Goal: Use online tool/utility: Utilize a website feature to perform a specific function

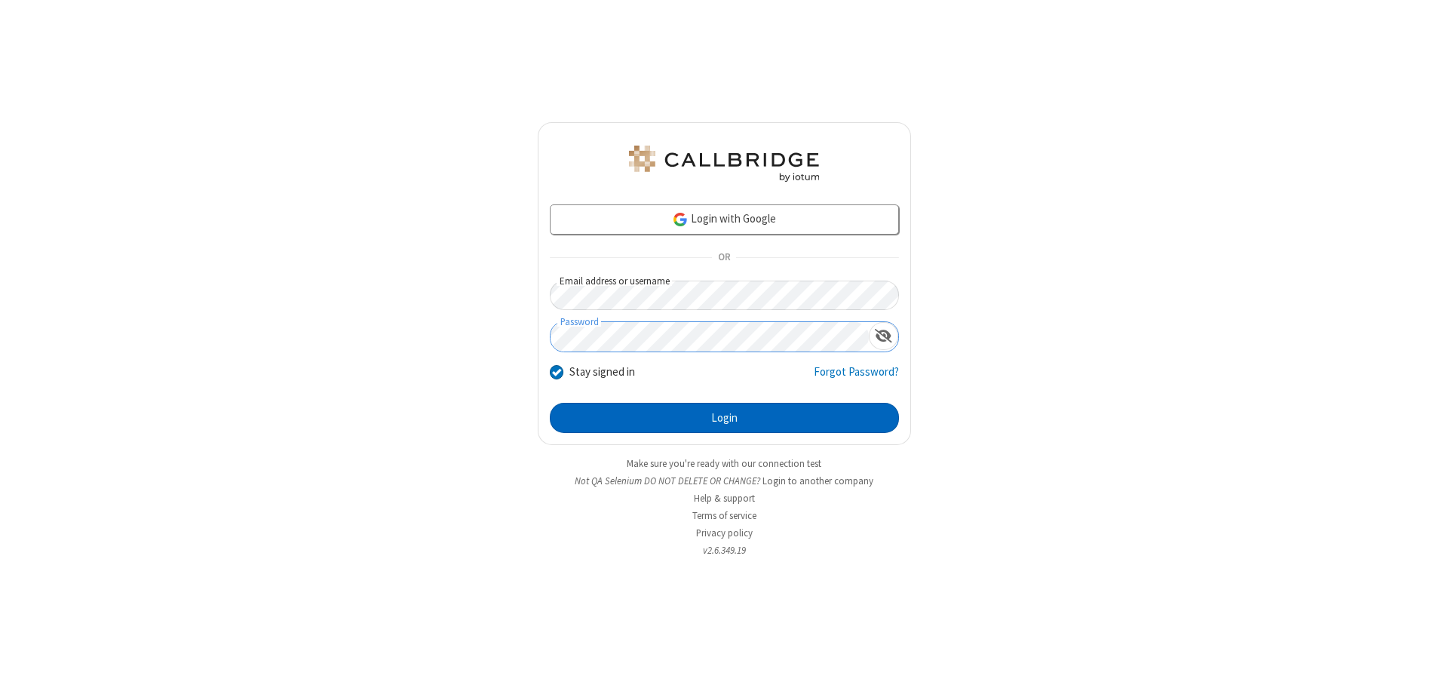
click at [724, 418] on button "Login" at bounding box center [724, 418] width 349 height 30
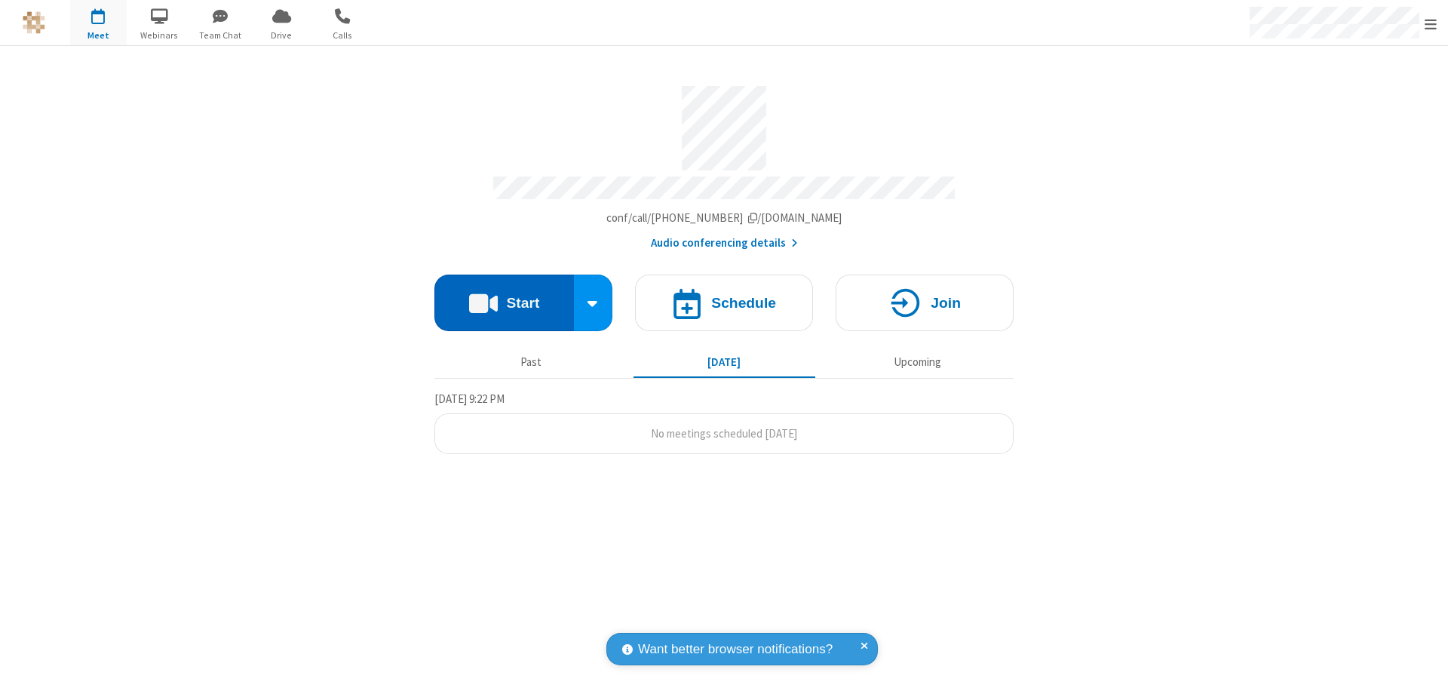
click at [504, 296] on button "Start" at bounding box center [504, 303] width 140 height 57
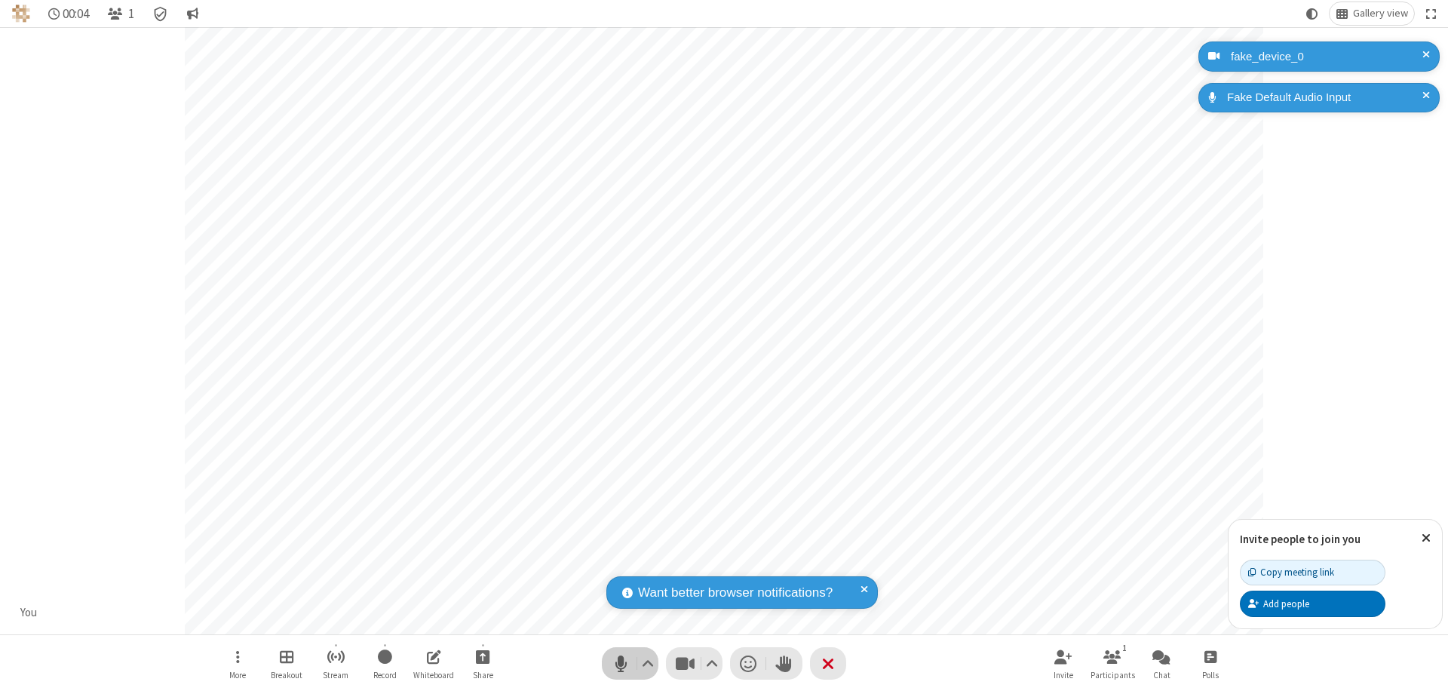
click at [621, 663] on span "Mute (⌘+Shift+A)" at bounding box center [620, 663] width 23 height 22
click at [621, 663] on span "Unmute (⌘+Shift+A)" at bounding box center [620, 663] width 23 height 22
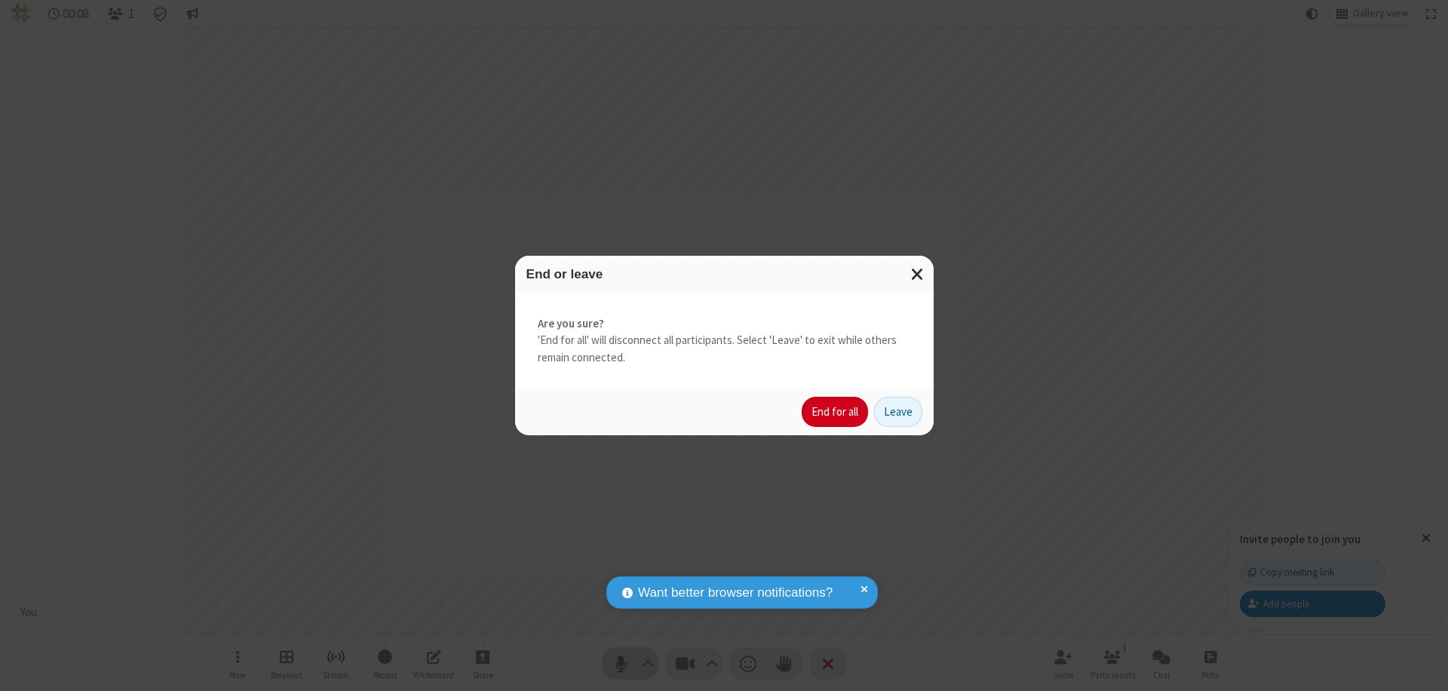
click at [836, 412] on button "End for all" at bounding box center [835, 412] width 66 height 30
